Goal: Find specific page/section: Find specific page/section

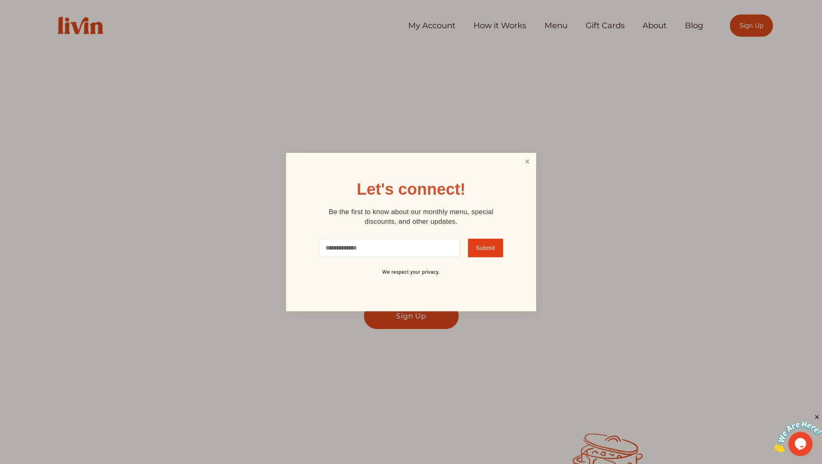
click at [522, 161] on link "Close" at bounding box center [526, 161] width 15 height 15
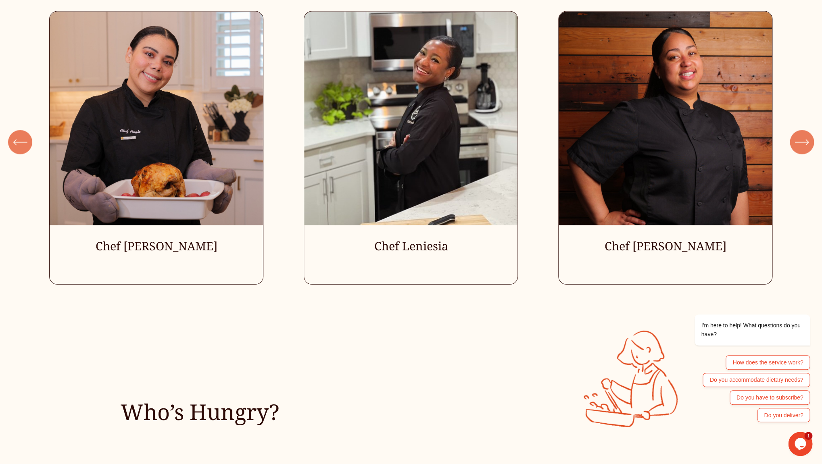
scroll to position [2630, 0]
click at [801, 146] on icon "\a \a \a Next\a \a" at bounding box center [802, 142] width 15 height 15
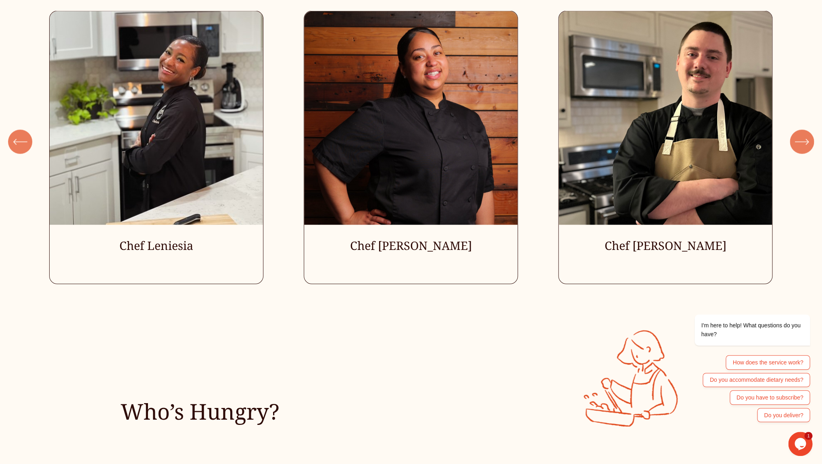
click at [801, 146] on icon "\a \a \a Next\a \a" at bounding box center [802, 142] width 15 height 15
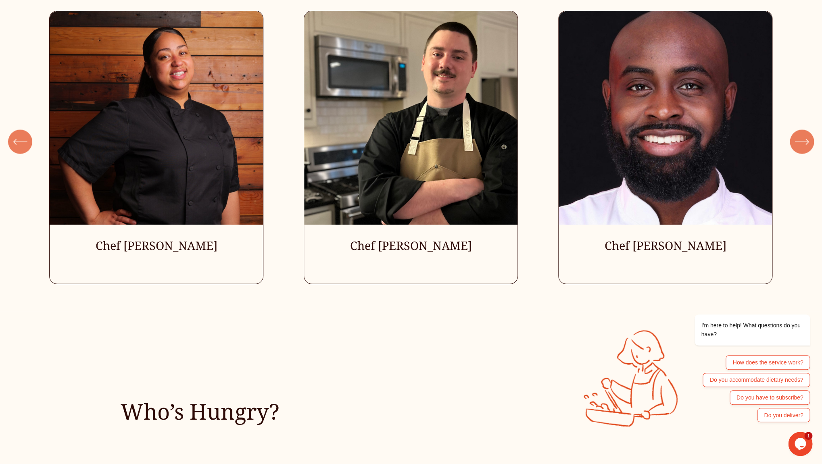
click at [807, 144] on icon "\a \a \a Next\a \a" at bounding box center [802, 142] width 15 height 15
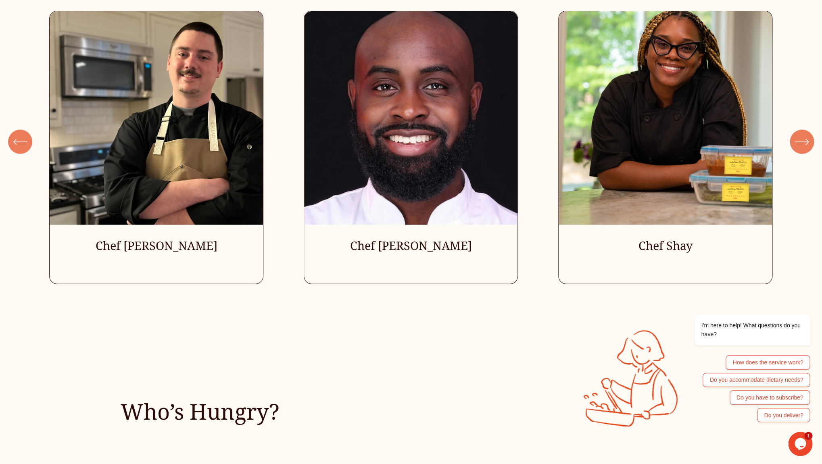
click at [806, 144] on icon "\a \a \a Next\a \a" at bounding box center [802, 142] width 15 height 15
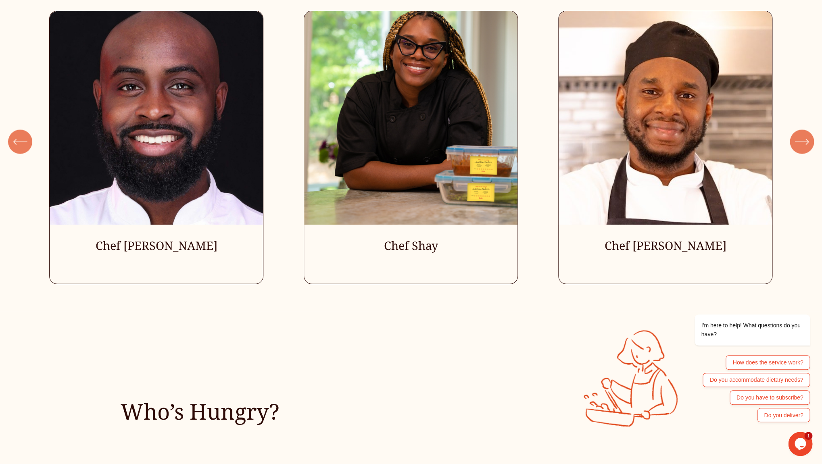
click at [806, 144] on icon "\a \a \a Next\a \a" at bounding box center [802, 142] width 15 height 15
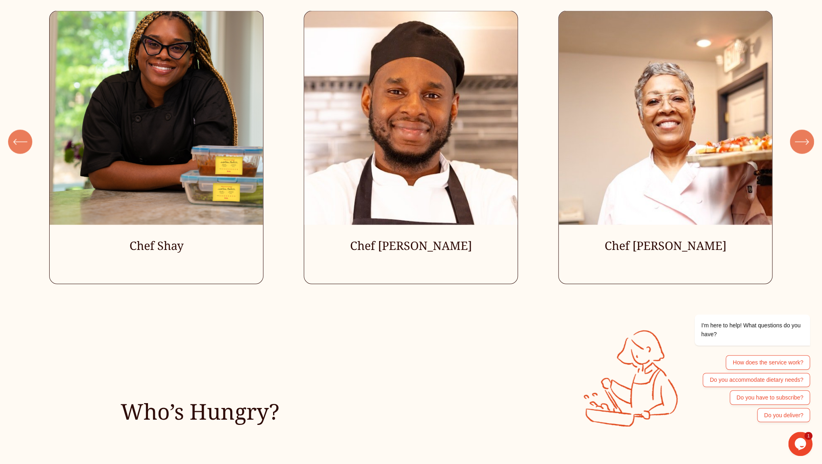
click at [806, 144] on icon "\a \a \a Next\a \a" at bounding box center [802, 142] width 15 height 15
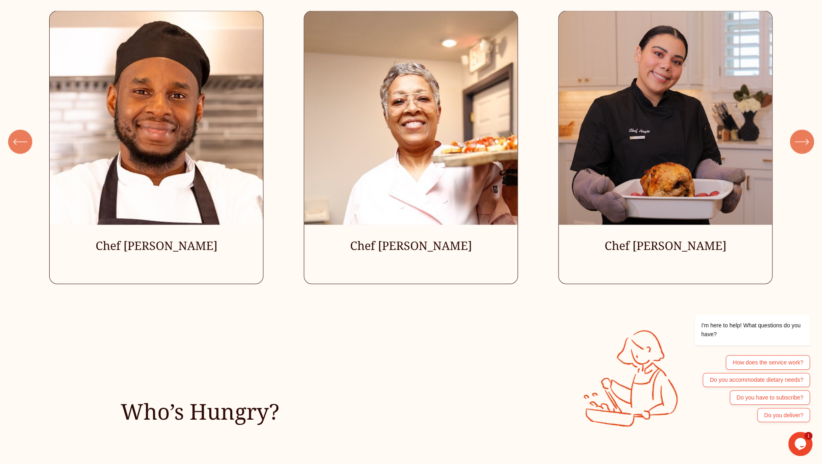
click at [806, 144] on icon "\a \a \a Next\a \a" at bounding box center [802, 142] width 15 height 15
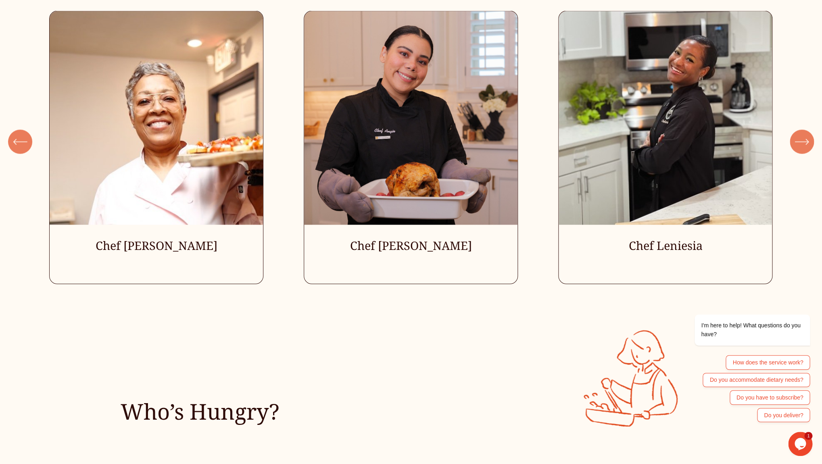
click at [806, 144] on icon "\a \a \a Next\a \a" at bounding box center [802, 142] width 15 height 15
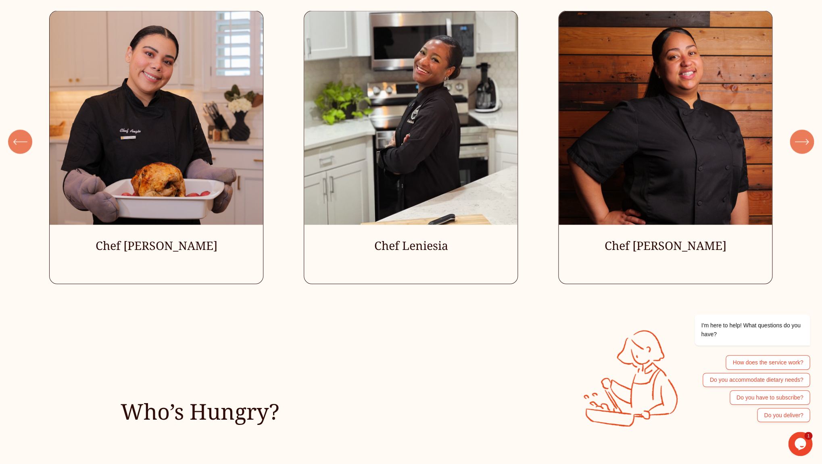
click at [806, 144] on icon "\a \a \a Next\a \a" at bounding box center [802, 142] width 15 height 15
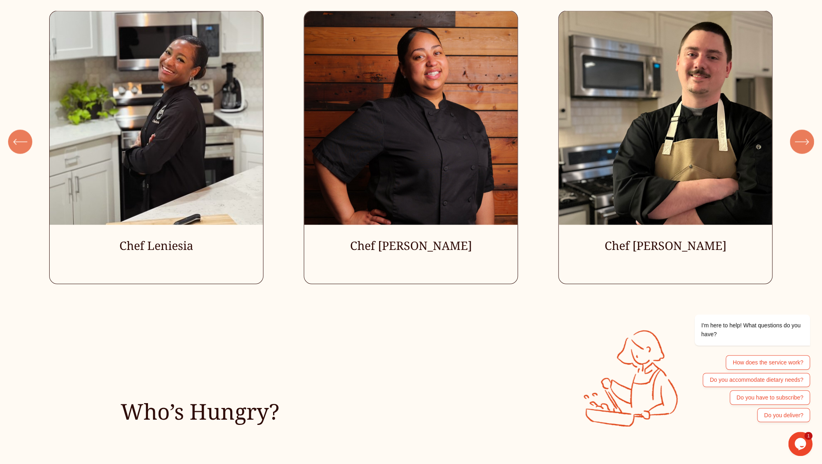
click at [803, 144] on icon "\a \a \a Next\a \a" at bounding box center [802, 142] width 15 height 15
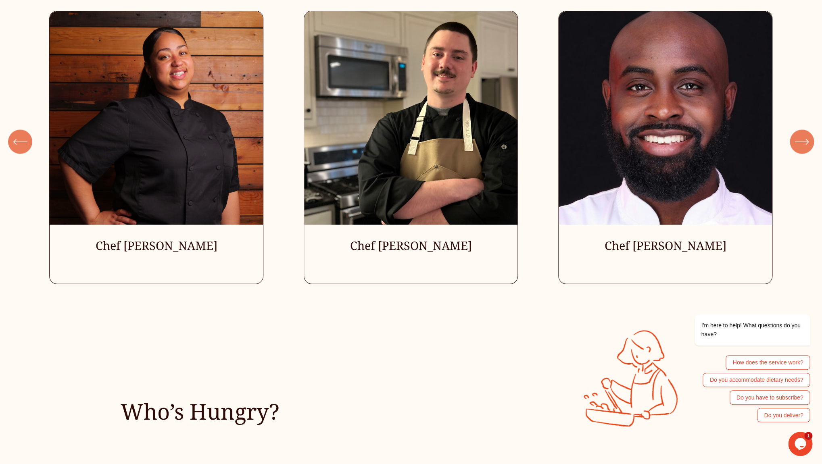
click at [803, 144] on icon "\a \a \a Next\a \a" at bounding box center [802, 142] width 15 height 15
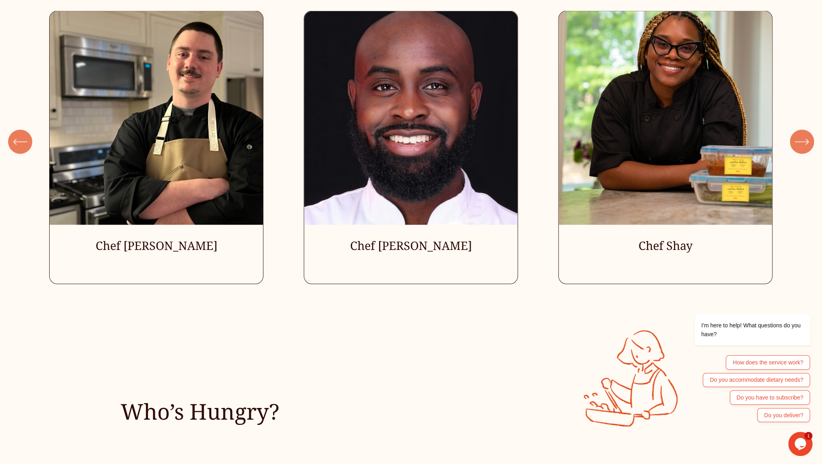
click at [410, 180] on ul "Chef [PERSON_NAME] Chef Leniesia" at bounding box center [410, 147] width 723 height 273
click at [438, 184] on ul "Chef [PERSON_NAME] Chef Leniesia" at bounding box center [410, 147] width 723 height 273
click at [435, 89] on ul "Chef [PERSON_NAME] Chef Leniesia" at bounding box center [410, 147] width 723 height 273
click at [442, 98] on ul "Chef [PERSON_NAME] Chef Leniesia" at bounding box center [410, 147] width 723 height 273
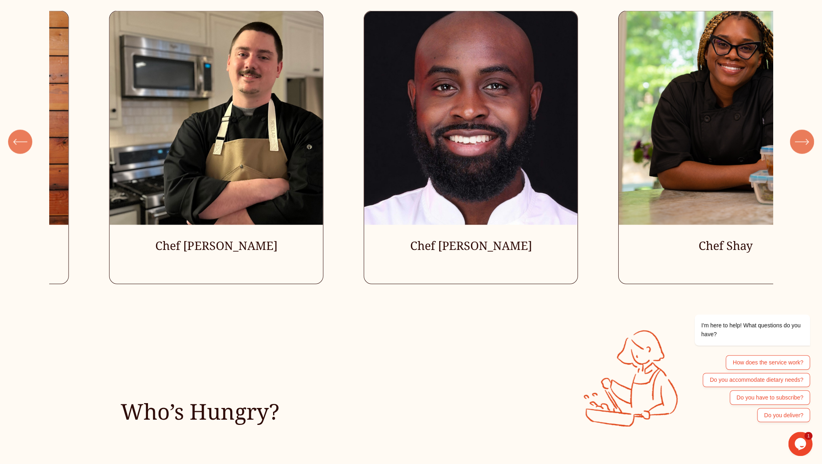
drag, startPoint x: 442, startPoint y: 98, endPoint x: 493, endPoint y: 110, distance: 51.8
click at [493, 110] on ul "Chef [PERSON_NAME] Chef Leniesia" at bounding box center [410, 147] width 723 height 273
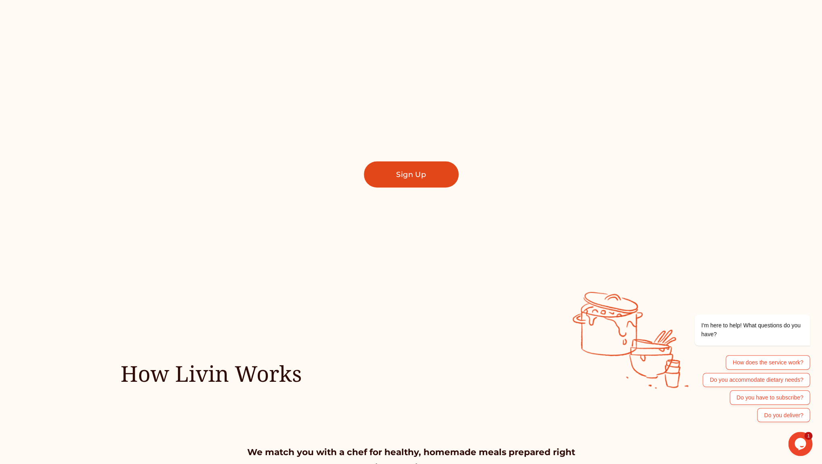
scroll to position [0, 0]
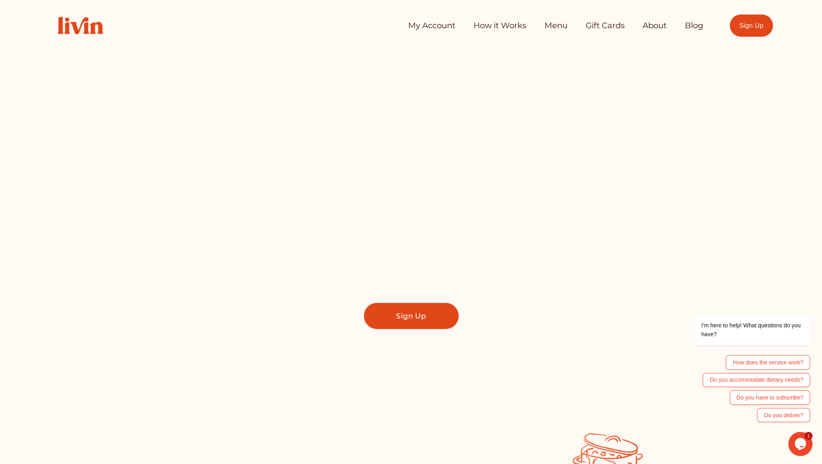
click at [549, 27] on link "Menu" at bounding box center [555, 26] width 23 height 16
